Goal: Information Seeking & Learning: Learn about a topic

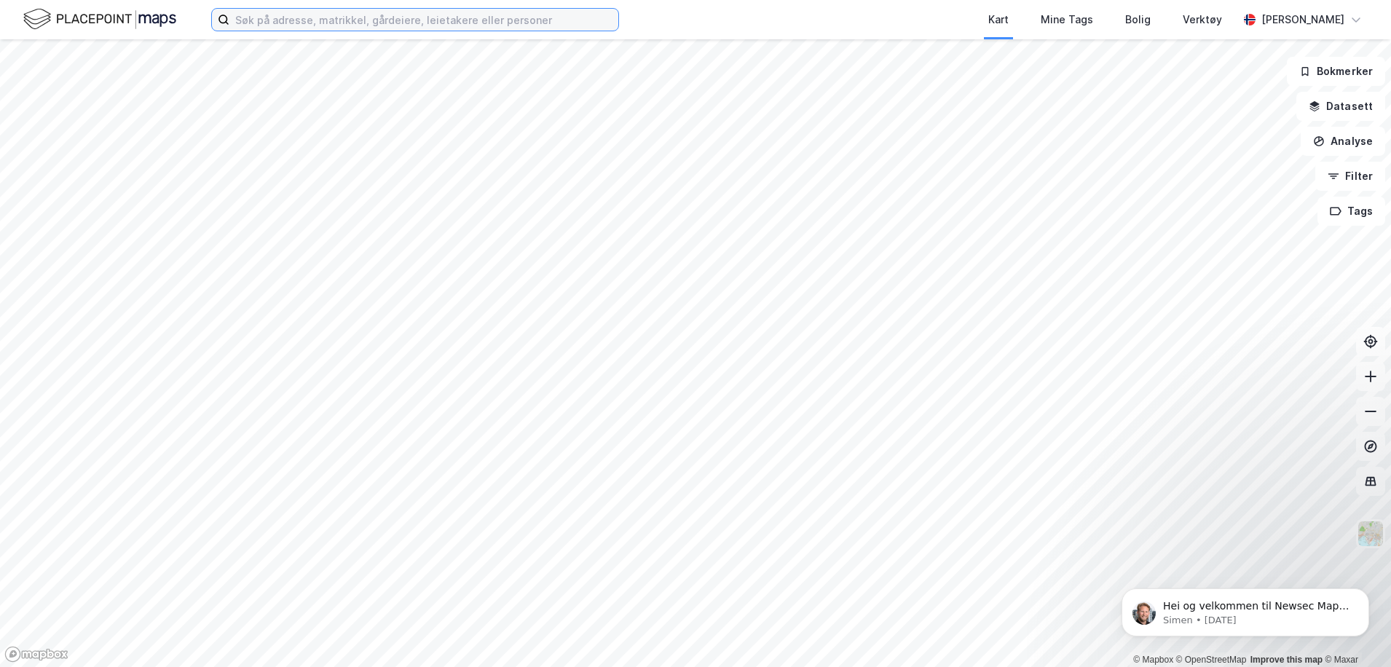
click at [283, 16] on input at bounding box center [423, 20] width 389 height 22
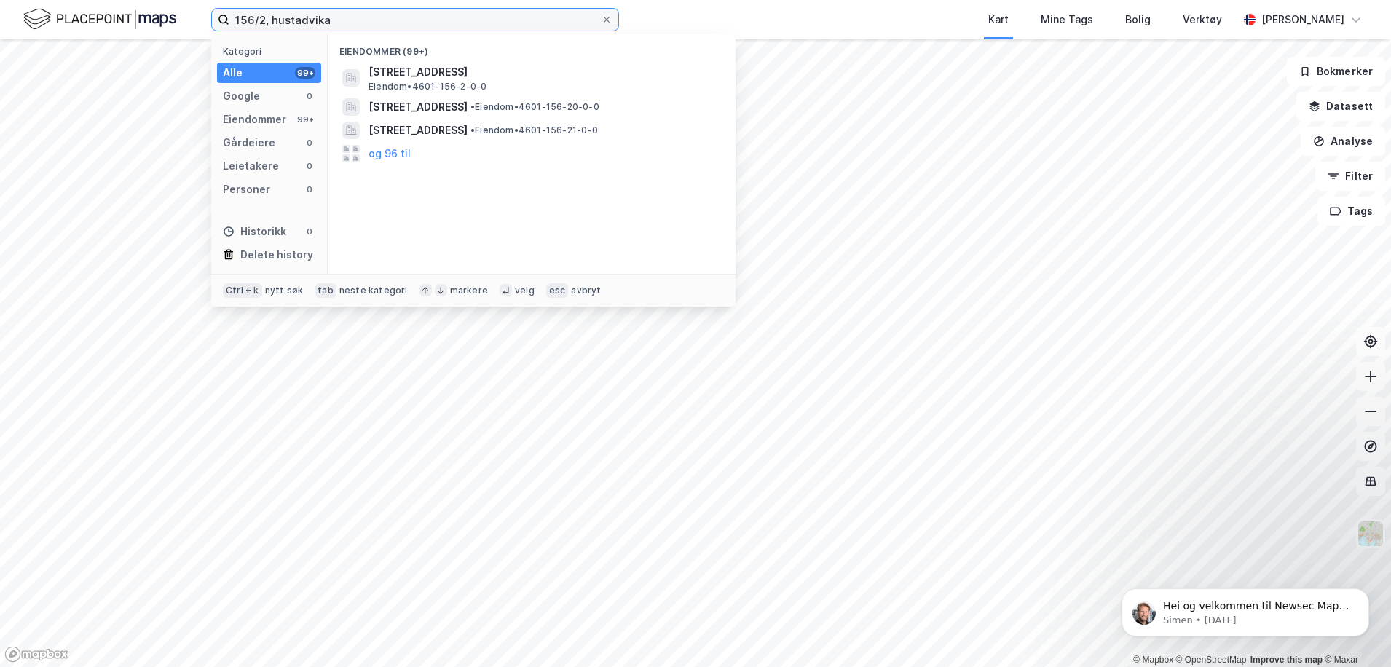
type input "156/2, hustadvika"
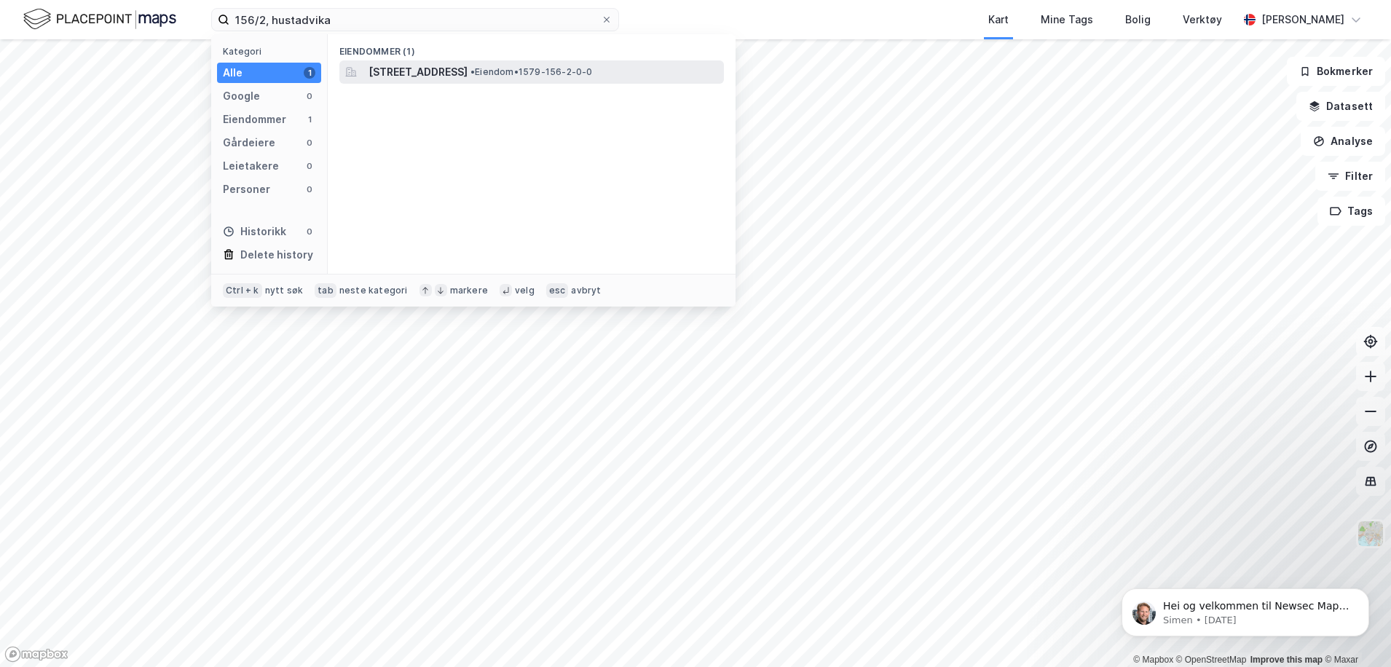
click at [468, 77] on span "[STREET_ADDRESS]" at bounding box center [417, 71] width 99 height 17
